Goal: Task Accomplishment & Management: Use online tool/utility

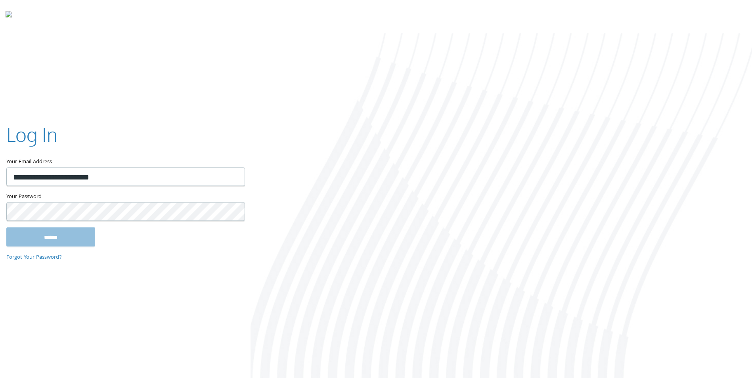
type input "**********"
click at [6, 228] on input "******" at bounding box center [50, 237] width 89 height 19
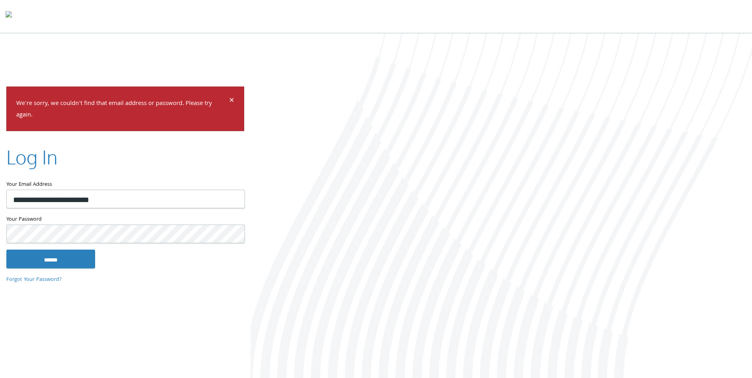
click at [0, 219] on html "Home Solutions Technology Partners Features About Us Schedule a Demo Blog Log In" at bounding box center [376, 190] width 752 height 380
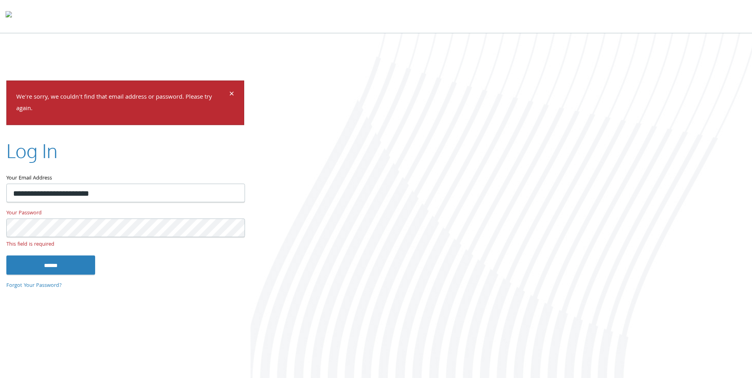
click at [6, 256] on input "******" at bounding box center [50, 265] width 89 height 19
